Goal: Communication & Community: Share content

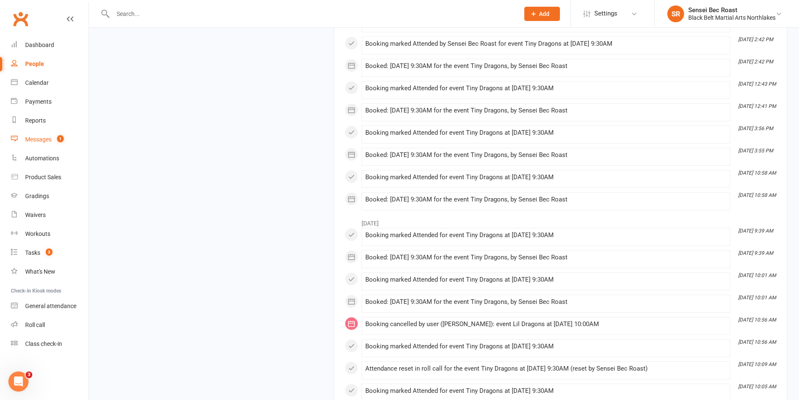
click at [32, 139] on div "Messages" at bounding box center [38, 139] width 26 height 7
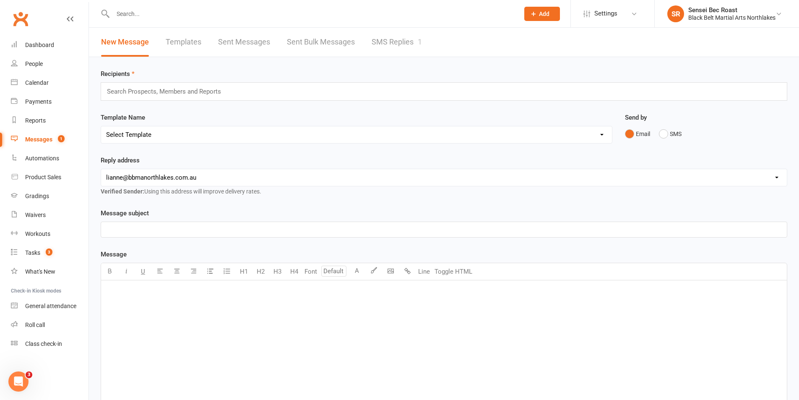
click at [233, 90] on div "Search Prospects, Members and Reports" at bounding box center [444, 91] width 686 height 18
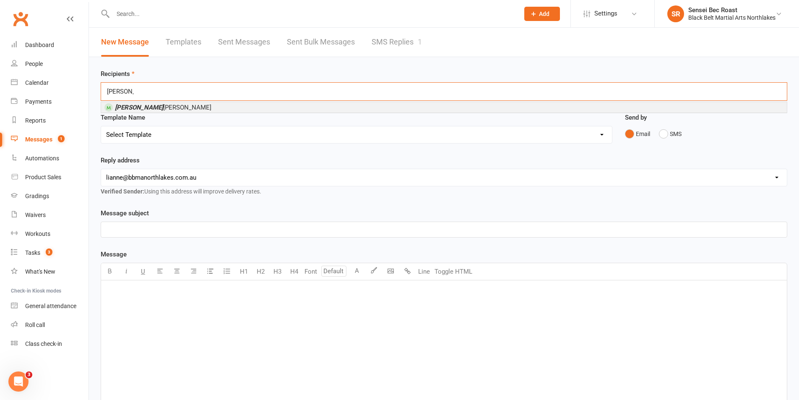
type input "[PERSON_NAME]"
click at [230, 107] on li "[PERSON_NAME]" at bounding box center [443, 107] width 685 height 10
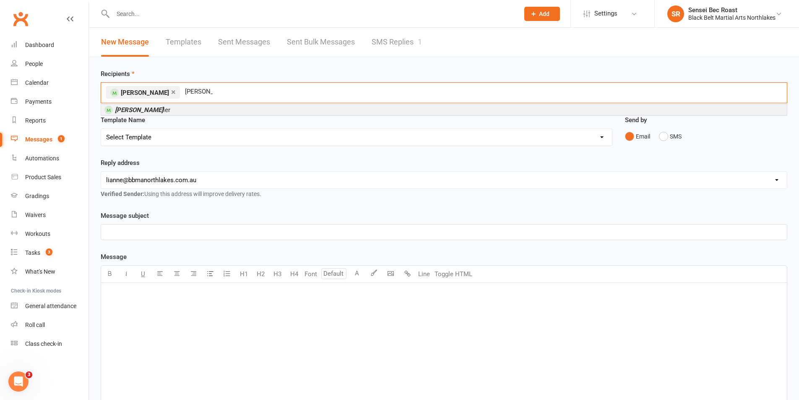
type input "[PERSON_NAME]"
click at [228, 108] on li "[PERSON_NAME]" at bounding box center [443, 109] width 685 height 10
type input "grace an"
click at [225, 110] on li "Grace An thes" at bounding box center [443, 109] width 685 height 10
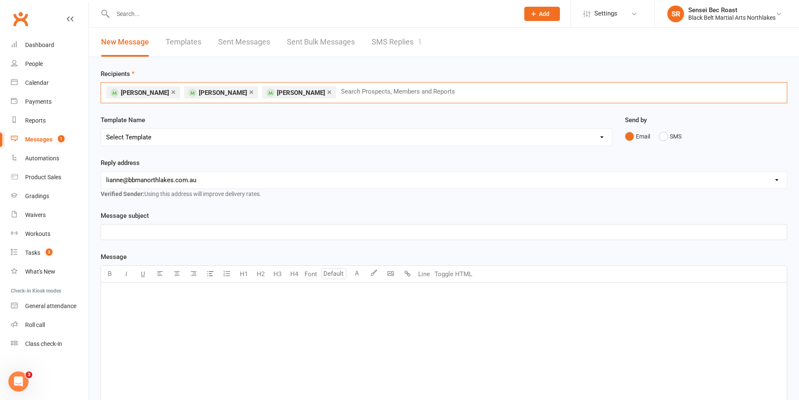
type input "x"
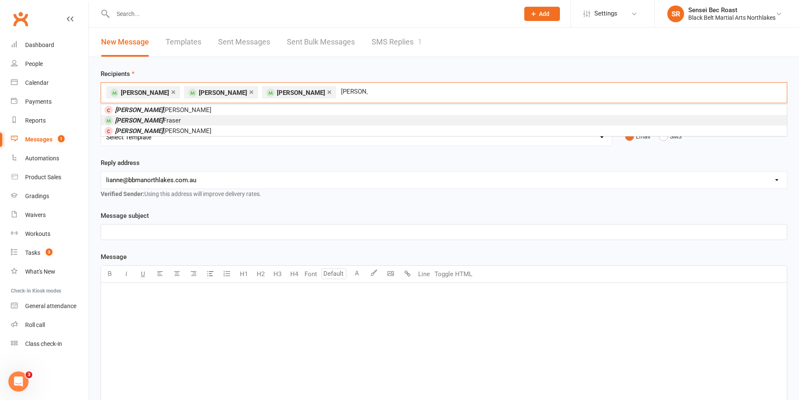
type input "[PERSON_NAME]"
click at [226, 118] on li "[PERSON_NAME]" at bounding box center [443, 120] width 685 height 10
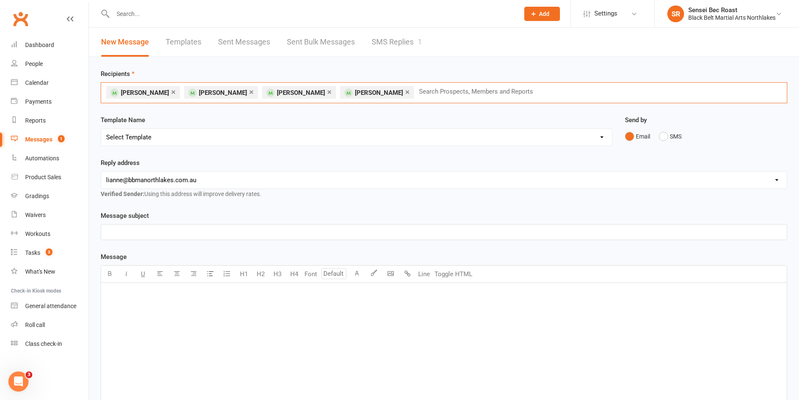
click at [210, 174] on select "[EMAIL_ADDRESS][DOMAIN_NAME] [PERSON_NAME][EMAIL_ADDRESS][DOMAIN_NAME] [EMAIL_A…" at bounding box center [443, 179] width 685 height 17
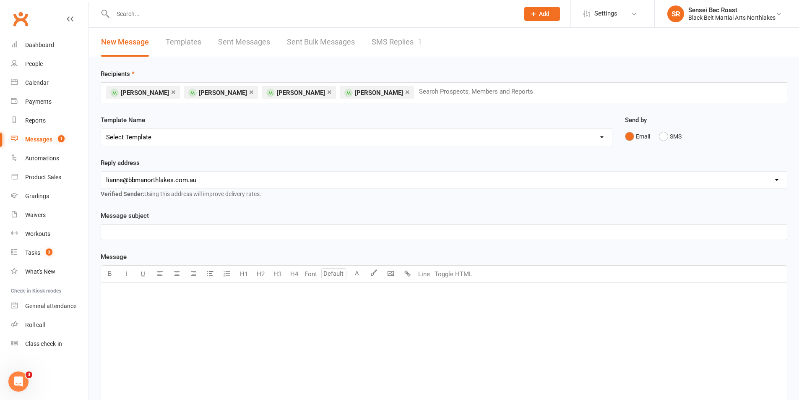
select select "2"
click at [101, 171] on select "[EMAIL_ADDRESS][DOMAIN_NAME] [PERSON_NAME][EMAIL_ADDRESS][DOMAIN_NAME] [EMAIL_A…" at bounding box center [443, 179] width 685 height 17
click at [215, 229] on p "﻿" at bounding box center [443, 232] width 675 height 10
click at [207, 300] on div "﻿" at bounding box center [443, 346] width 685 height 126
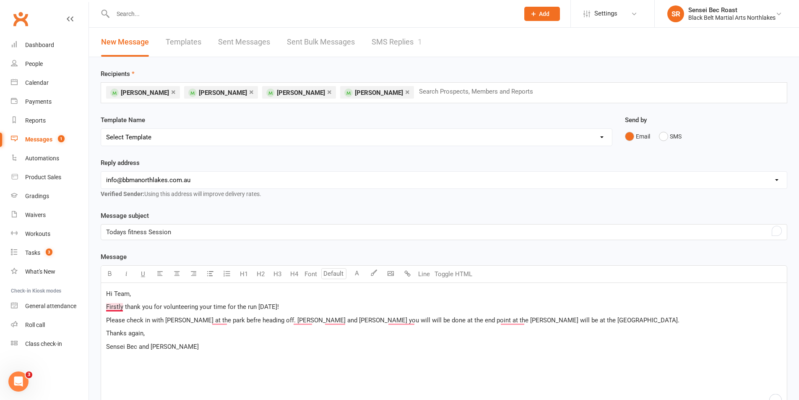
click at [122, 307] on span "Firstly thank you for volunteering your time for the run [DATE]!" at bounding box center [192, 307] width 173 height 8
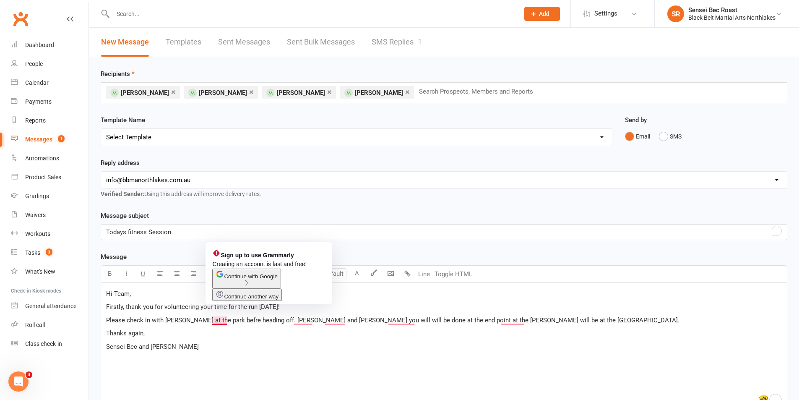
click at [220, 322] on span "Please check in with [PERSON_NAME] at the park befre heading off. [PERSON_NAME]…" at bounding box center [392, 320] width 573 height 8
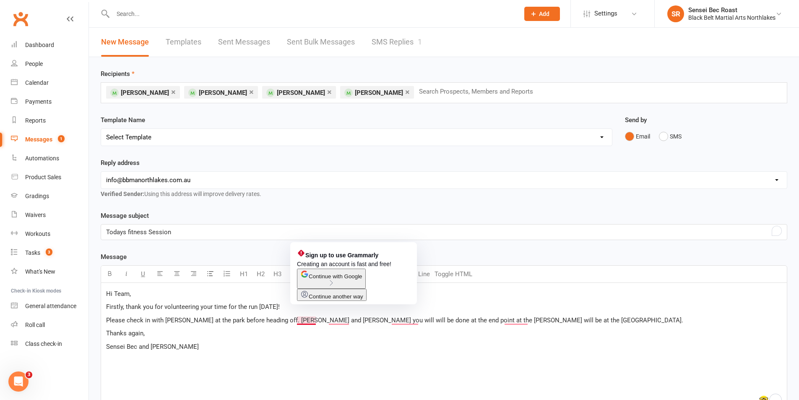
click at [317, 318] on span "Please check in with [PERSON_NAME] at the park before heading off. [PERSON_NAME…" at bounding box center [394, 320] width 577 height 8
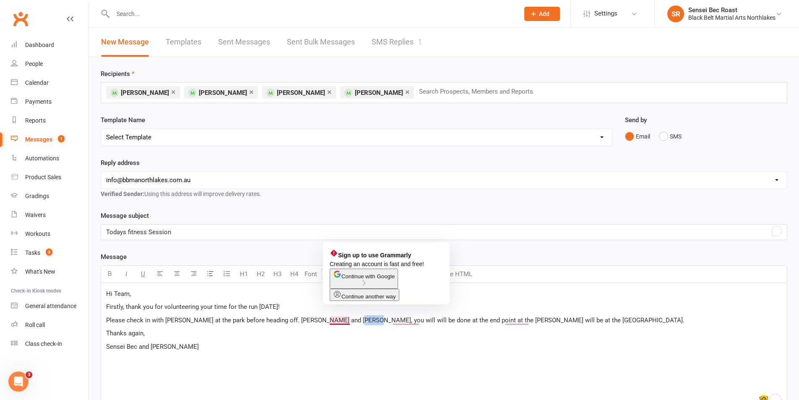
drag, startPoint x: 349, startPoint y: 318, endPoint x: 341, endPoint y: 322, distance: 9.4
click at [341, 322] on span "Please check in with [PERSON_NAME] at the park before heading off. [PERSON_NAME…" at bounding box center [395, 320] width 578 height 8
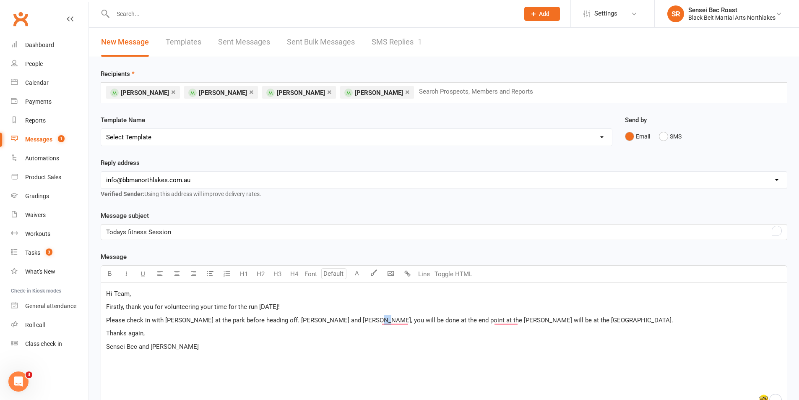
drag, startPoint x: 363, startPoint y: 319, endPoint x: 357, endPoint y: 321, distance: 6.2
click at [357, 321] on span "Please check in with [PERSON_NAME] at the park before heading off. [PERSON_NAME…" at bounding box center [389, 320] width 567 height 8
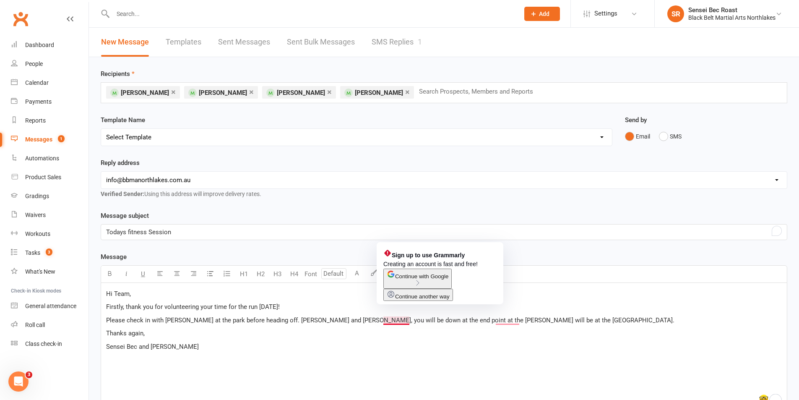
click at [394, 320] on span "Please check in with [PERSON_NAME] at the park before heading off. [PERSON_NAME…" at bounding box center [390, 320] width 568 height 8
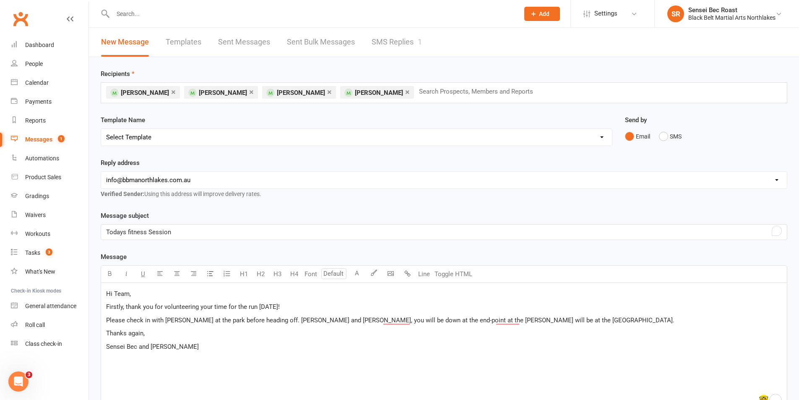
click at [441, 319] on span "Please check in with [PERSON_NAME] at the park before heading off. [PERSON_NAME…" at bounding box center [390, 320] width 568 height 8
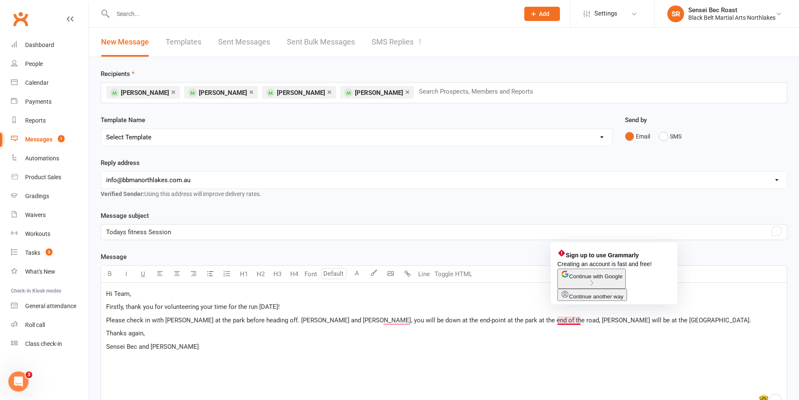
click at [571, 318] on span "Please check in with [PERSON_NAME] at the park before heading off. [PERSON_NAME…" at bounding box center [428, 320] width 645 height 8
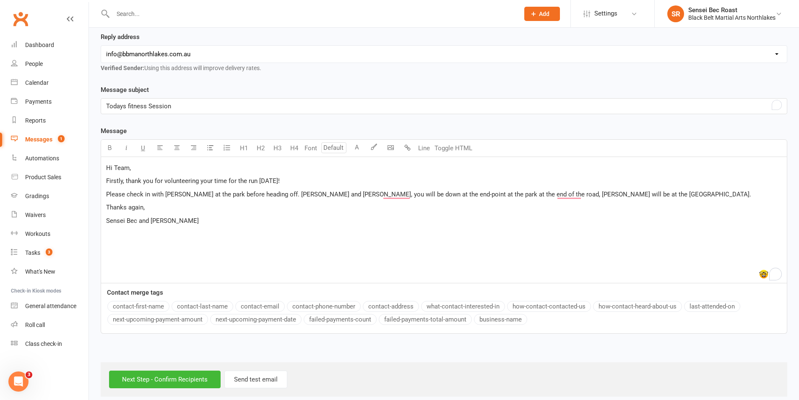
scroll to position [135, 0]
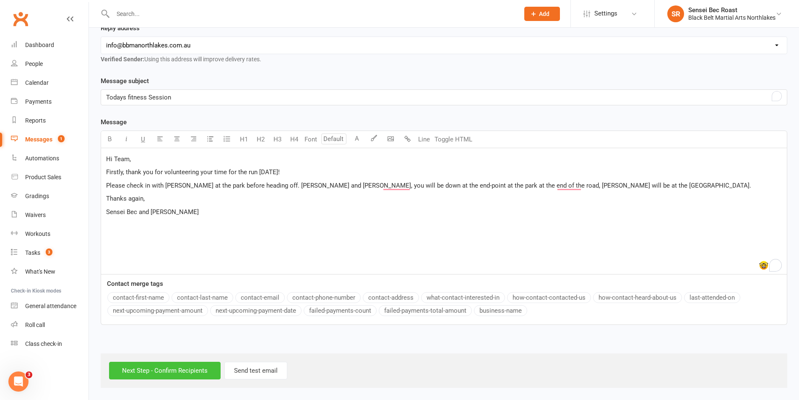
click at [177, 369] on input "Next Step - Confirm Recipients" at bounding box center [165, 370] width 112 height 18
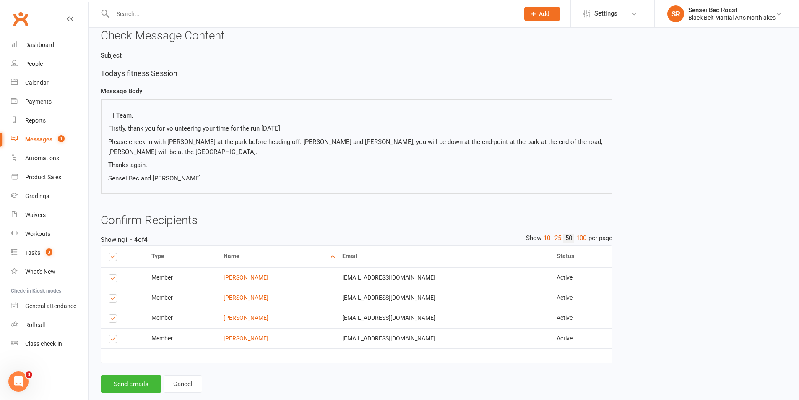
scroll to position [53, 0]
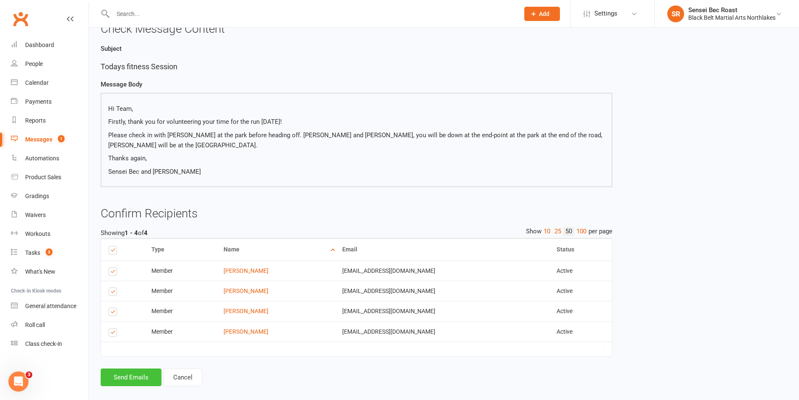
click at [142, 368] on button "Send Emails" at bounding box center [131, 377] width 61 height 18
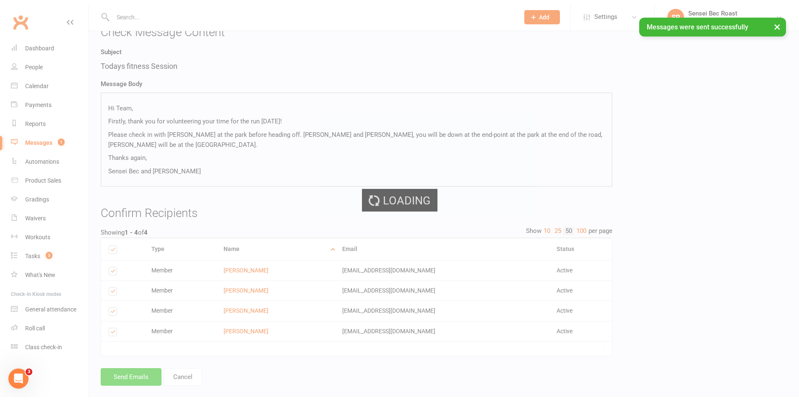
scroll to position [49, 0]
